Goal: Information Seeking & Learning: Find specific page/section

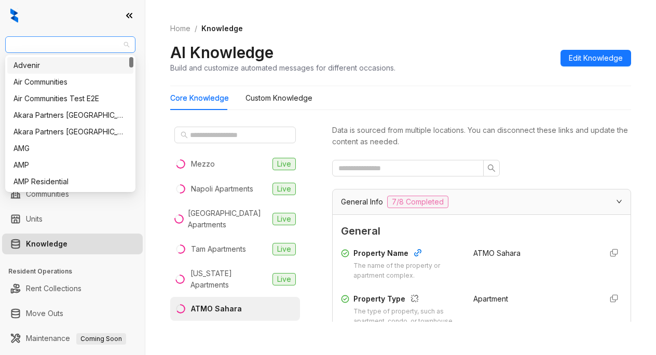
click at [59, 40] on span "AMG" at bounding box center [70, 45] width 118 height 16
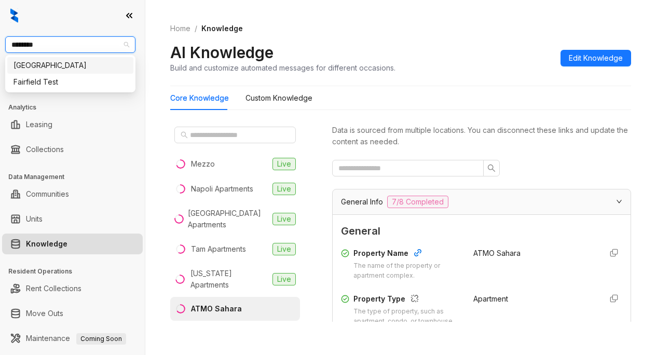
type input "*********"
click at [63, 66] on div "Fairfield" at bounding box center [71, 65] width 114 height 11
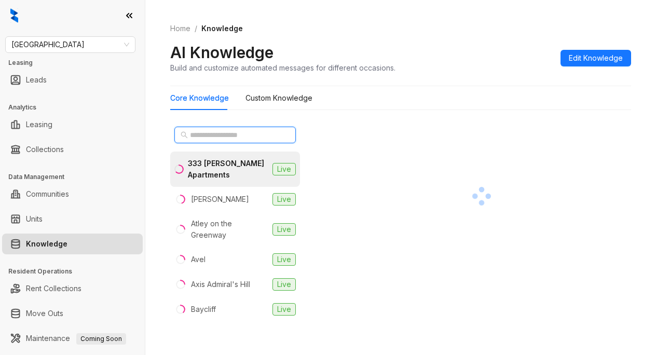
click at [214, 137] on input "text" at bounding box center [235, 134] width 91 height 11
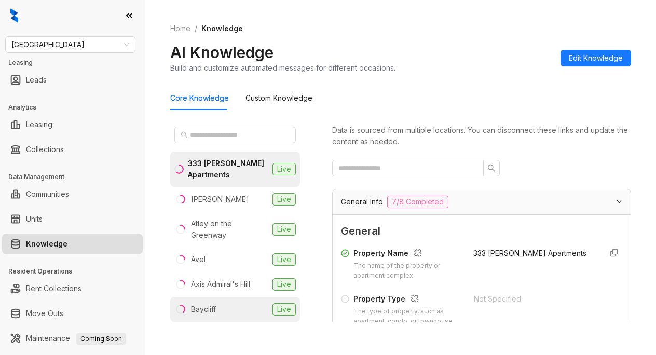
click at [212, 307] on div "Baycliff" at bounding box center [203, 309] width 25 height 11
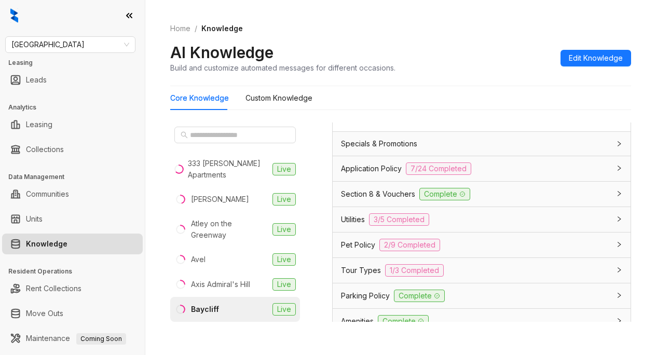
scroll to position [831, 0]
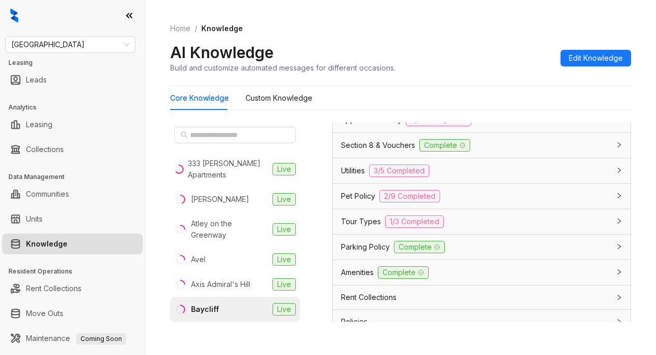
click at [361, 177] on span "Utilities" at bounding box center [353, 170] width 24 height 11
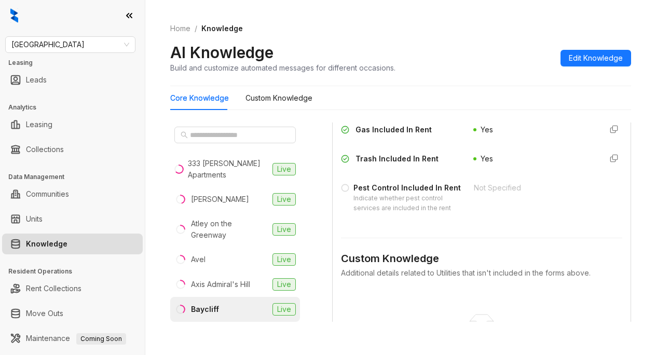
scroll to position [987, 0]
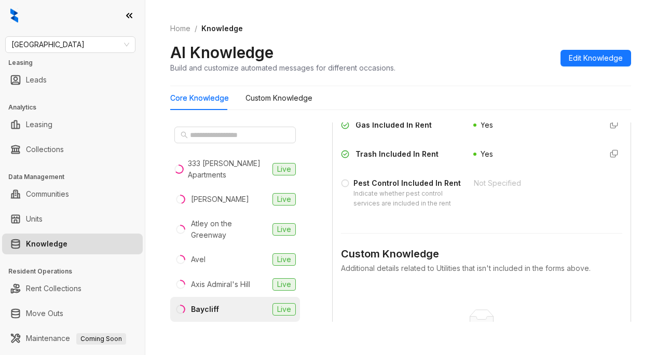
click at [431, 150] on div "Electricity Included In Rent Not Specified Water Included In Rent Yes Gas Inclu…" at bounding box center [481, 135] width 281 height 156
click at [431, 47] on div "AI Knowledge Build and customize automated messages for different occasions. Ed…" at bounding box center [400, 58] width 461 height 31
click at [501, 128] on div "Yes" at bounding box center [534, 124] width 120 height 11
click at [217, 135] on input "text" at bounding box center [235, 134] width 91 height 11
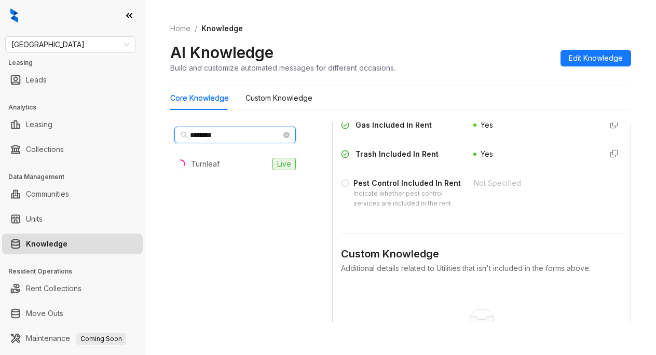
type input "********"
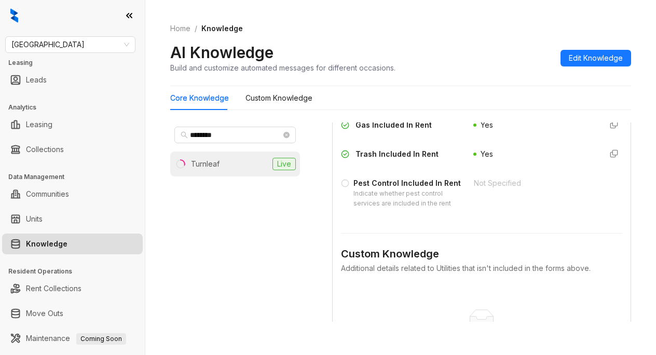
click at [223, 162] on li "Turnleaf Live" at bounding box center [235, 164] width 130 height 25
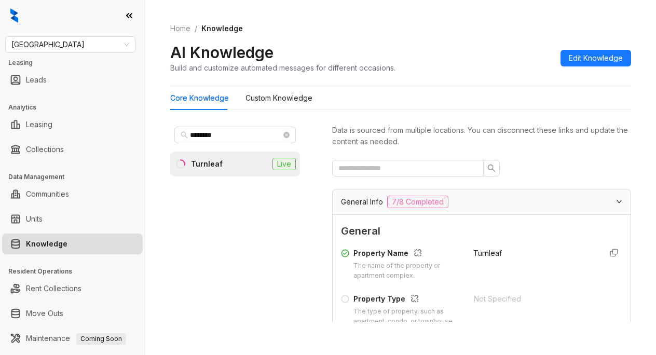
click at [433, 232] on span "General" at bounding box center [481, 231] width 281 height 16
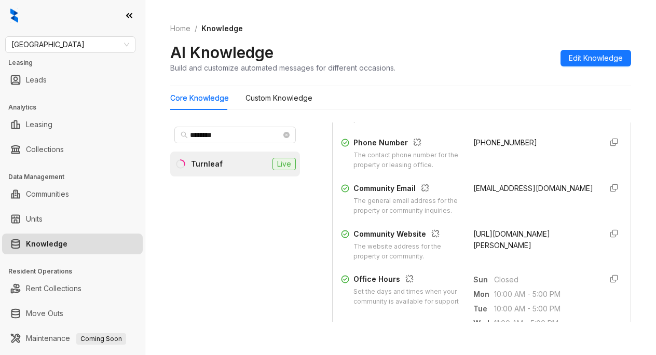
scroll to position [260, 0]
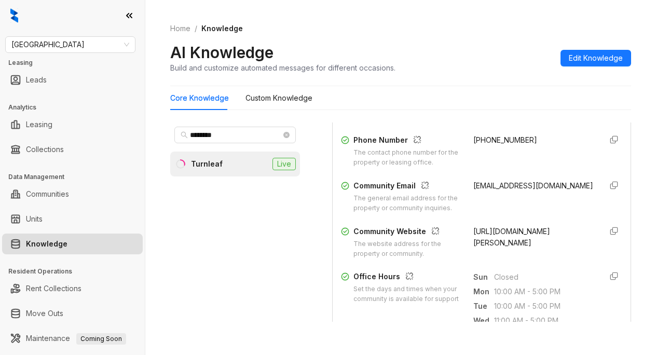
drag, startPoint x: 461, startPoint y: 249, endPoint x: 542, endPoint y: 272, distance: 84.5
click at [542, 259] on div "Community Website The website address for the property or community. https://ww…" at bounding box center [481, 242] width 281 height 33
copy span "https://www.turnleaf-apts.com/ca/san-jose"
click at [437, 94] on div "Core Knowledge Custom Knowledge" at bounding box center [400, 98] width 461 height 24
click at [386, 98] on div "Core Knowledge Custom Knowledge" at bounding box center [400, 98] width 461 height 24
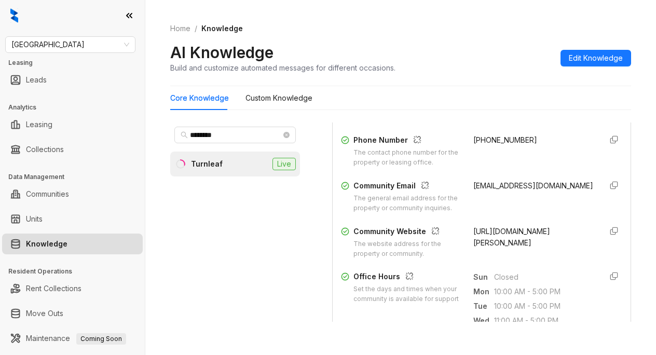
click at [409, 36] on div "Home / Knowledge AI Knowledge Build and customize automated messages for differ…" at bounding box center [400, 48] width 461 height 76
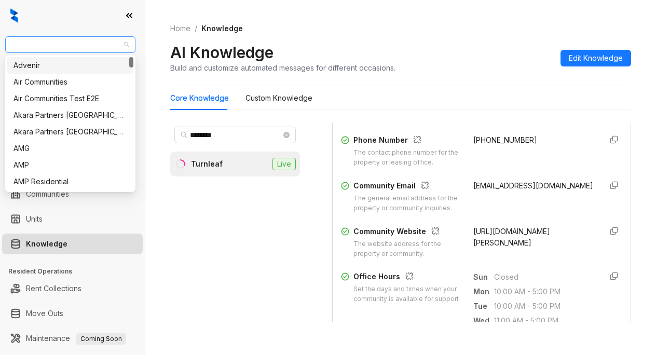
click at [73, 41] on span "Fairfield" at bounding box center [70, 45] width 118 height 16
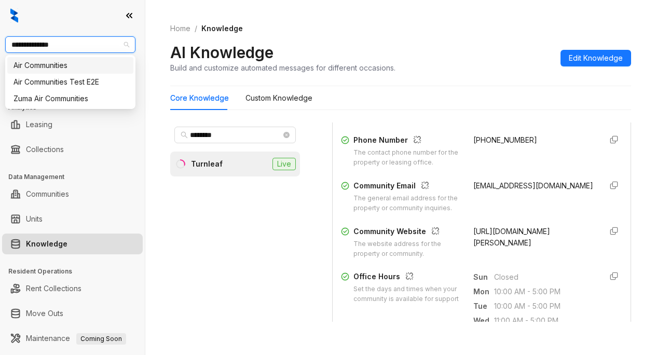
type input "**********"
click at [71, 67] on div "Air Communities" at bounding box center [71, 65] width 114 height 11
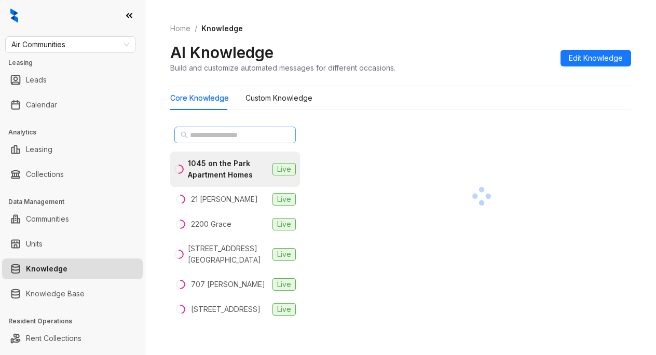
click at [212, 127] on span at bounding box center [235, 135] width 122 height 17
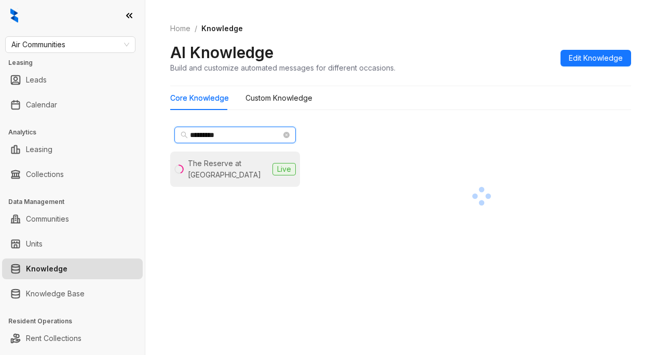
type input "*********"
click at [208, 165] on div "The Reserve at [GEOGRAPHIC_DATA]" at bounding box center [228, 169] width 80 height 23
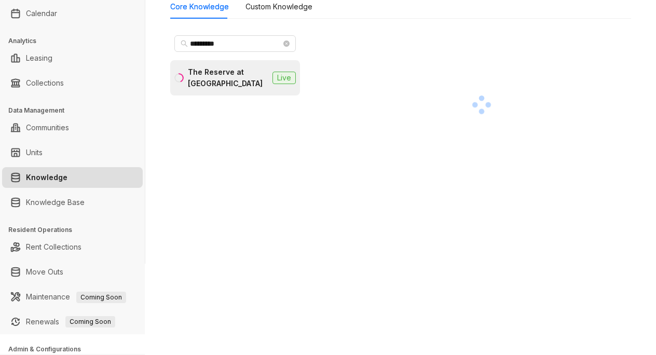
scroll to position [140, 0]
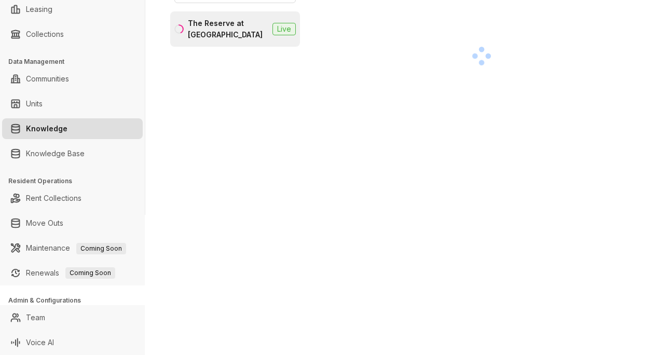
click at [427, 130] on div at bounding box center [481, 86] width 299 height 208
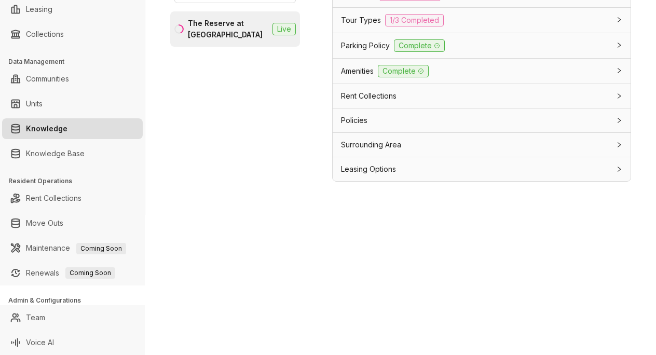
scroll to position [910, 0]
click at [391, 171] on span "Leasing Options" at bounding box center [368, 169] width 55 height 11
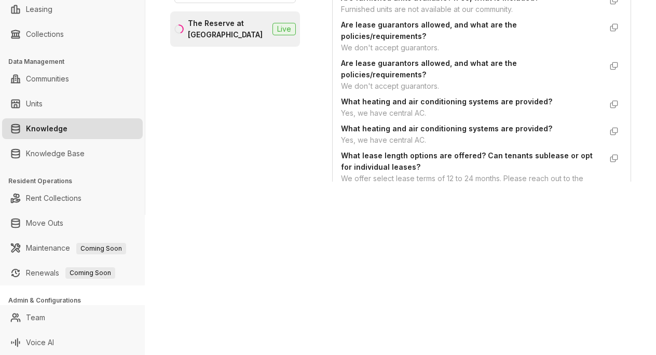
scroll to position [1170, 0]
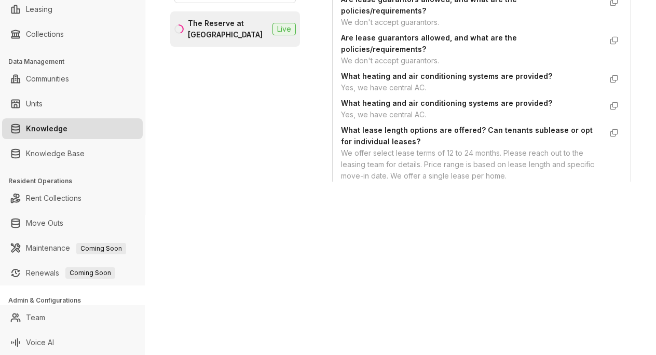
click at [452, 120] on div "Yes, we have central AC." at bounding box center [471, 114] width 261 height 11
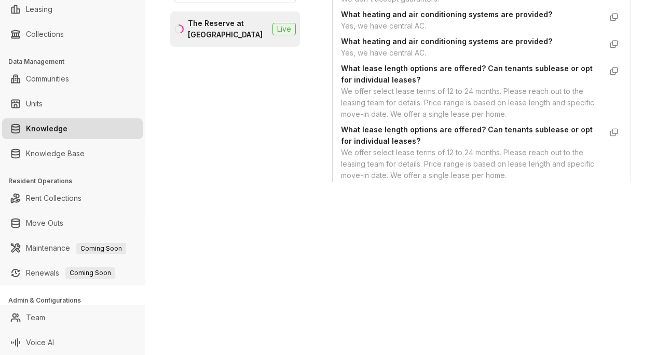
scroll to position [1203, 0]
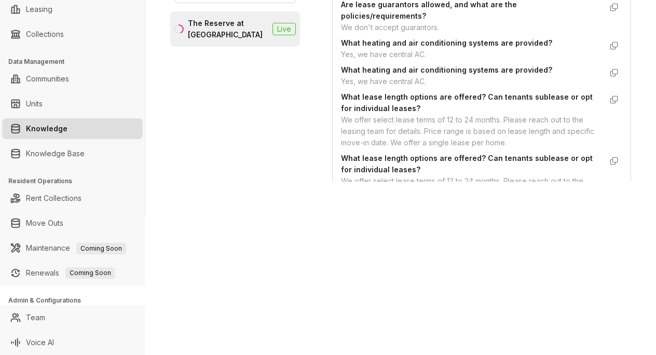
click at [387, 227] on div "Air Communities Leasing Leads Calendar Analytics Leasing Collections Data Manag…" at bounding box center [328, 177] width 656 height 355
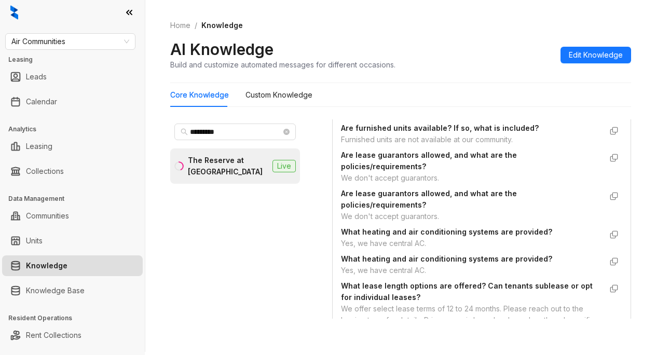
scroll to position [0, 0]
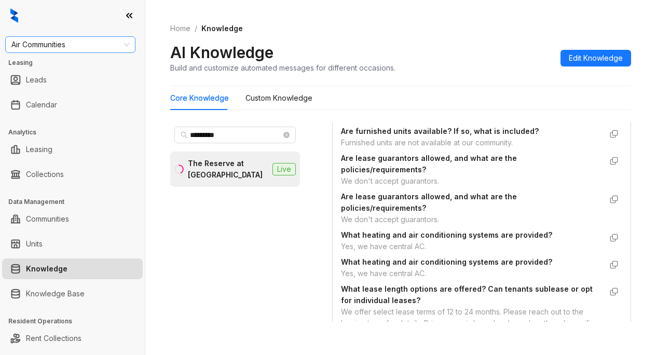
click at [71, 44] on span "Air Communities" at bounding box center [70, 45] width 118 height 16
type input "********"
click at [45, 88] on div "Raintree Partners" at bounding box center [70, 82] width 126 height 17
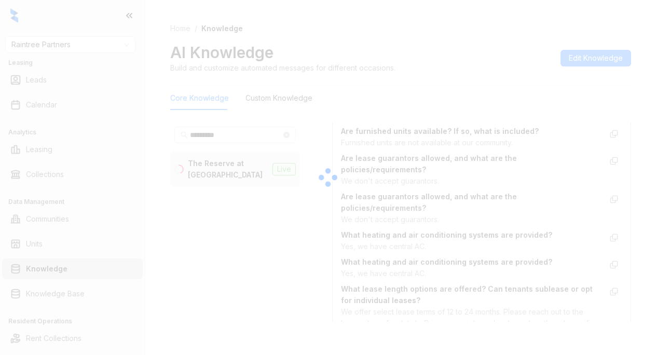
drag, startPoint x: 464, startPoint y: 106, endPoint x: 462, endPoint y: 91, distance: 15.7
click at [464, 100] on div at bounding box center [328, 177] width 656 height 355
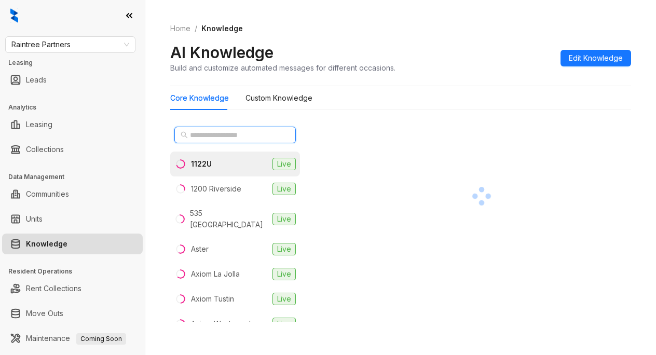
click at [212, 132] on input "text" at bounding box center [235, 134] width 91 height 11
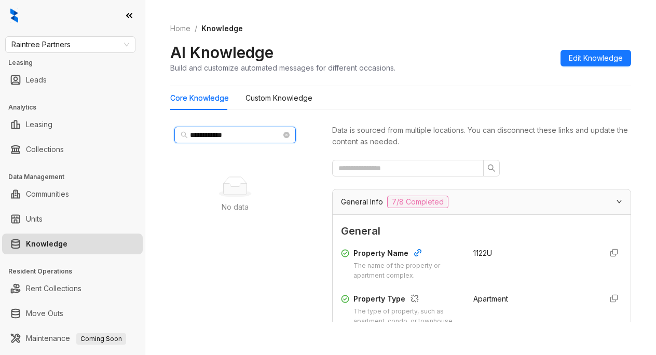
type input "**********"
click at [454, 40] on div "Home / Knowledge AI Knowledge Build and customize automated messages for differ…" at bounding box center [400, 48] width 461 height 76
